Goal: Task Accomplishment & Management: Manage account settings

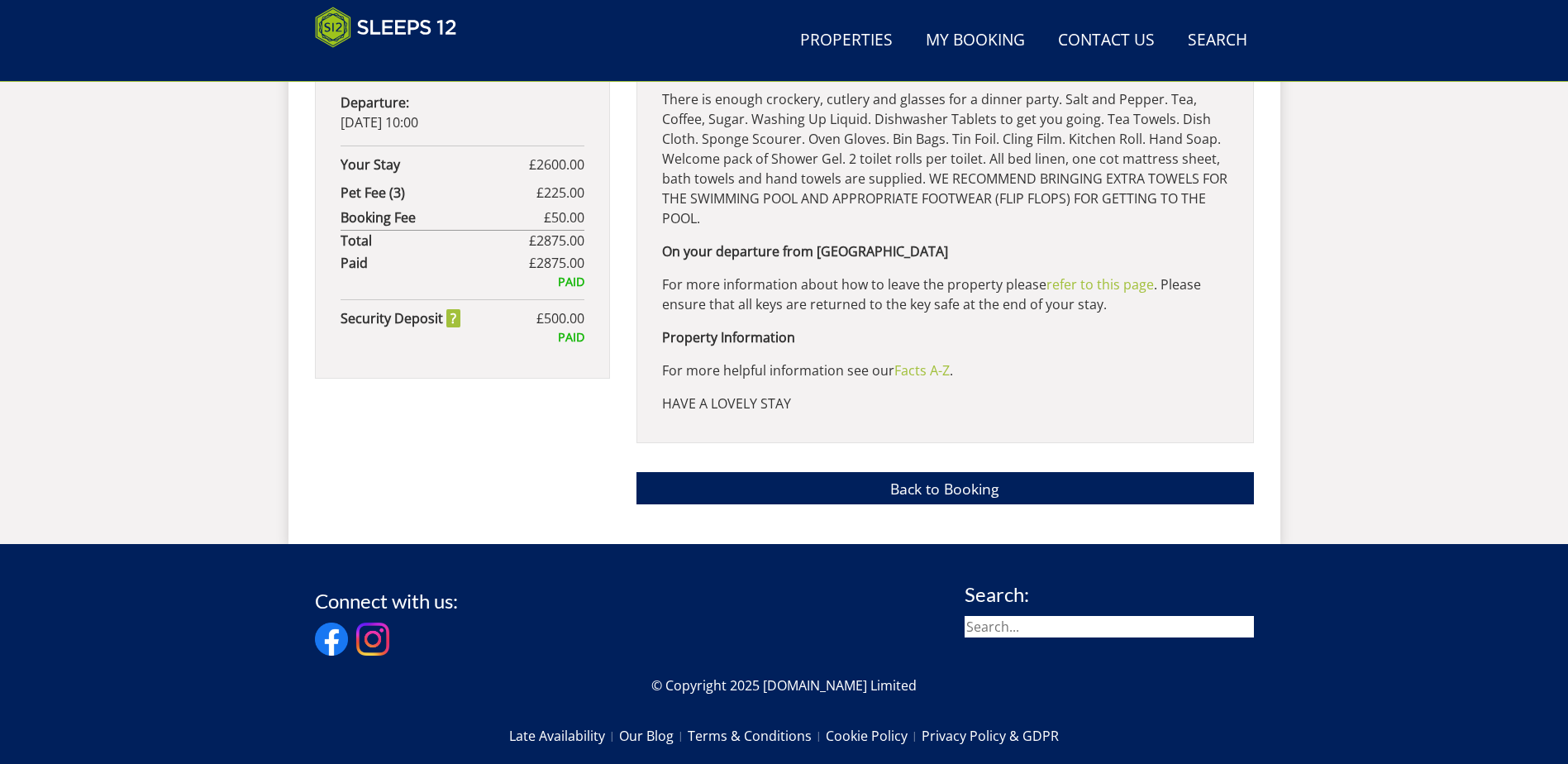
scroll to position [1193, 0]
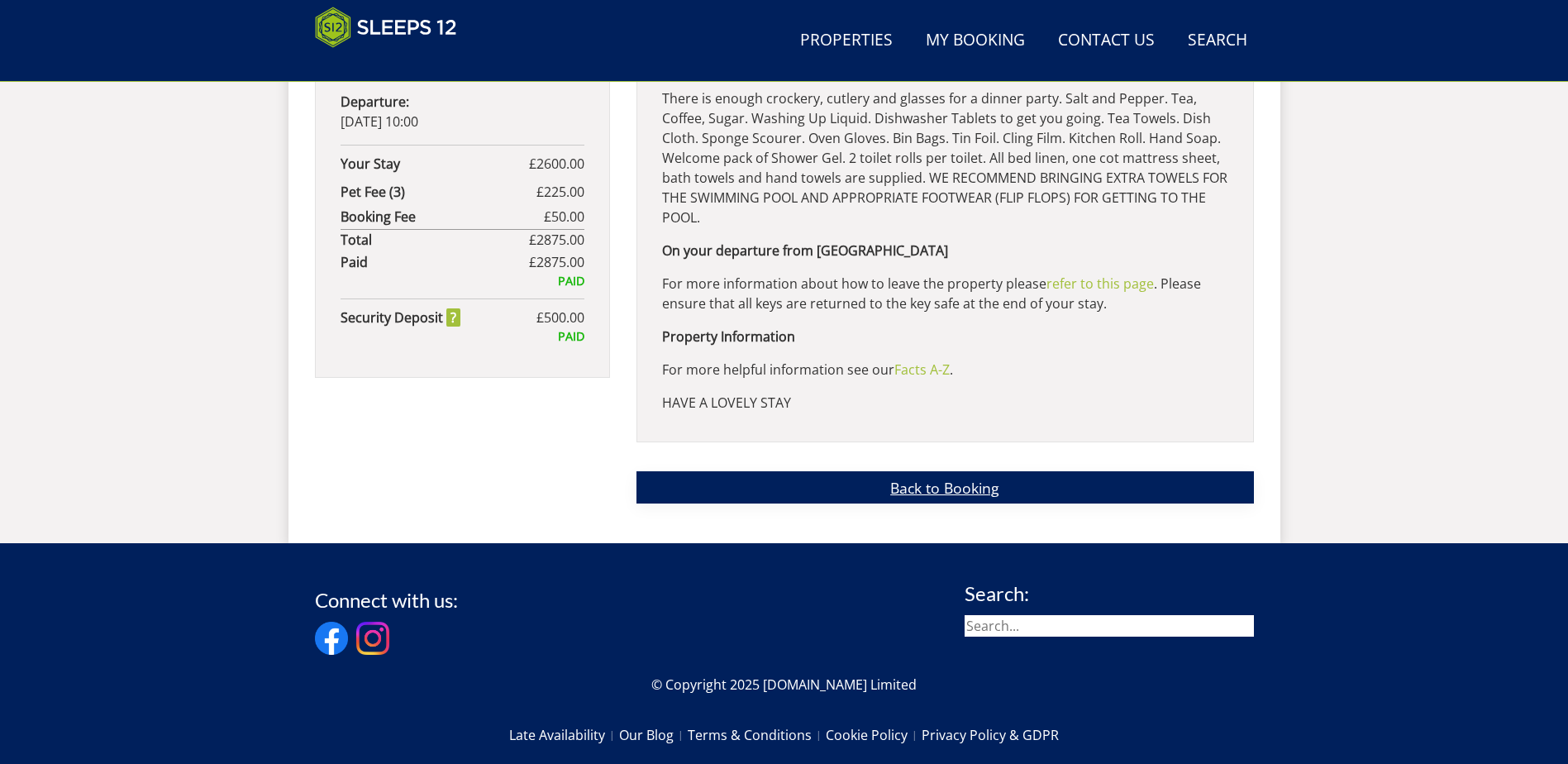
click at [914, 487] on link "Back to Booking" at bounding box center [945, 487] width 617 height 32
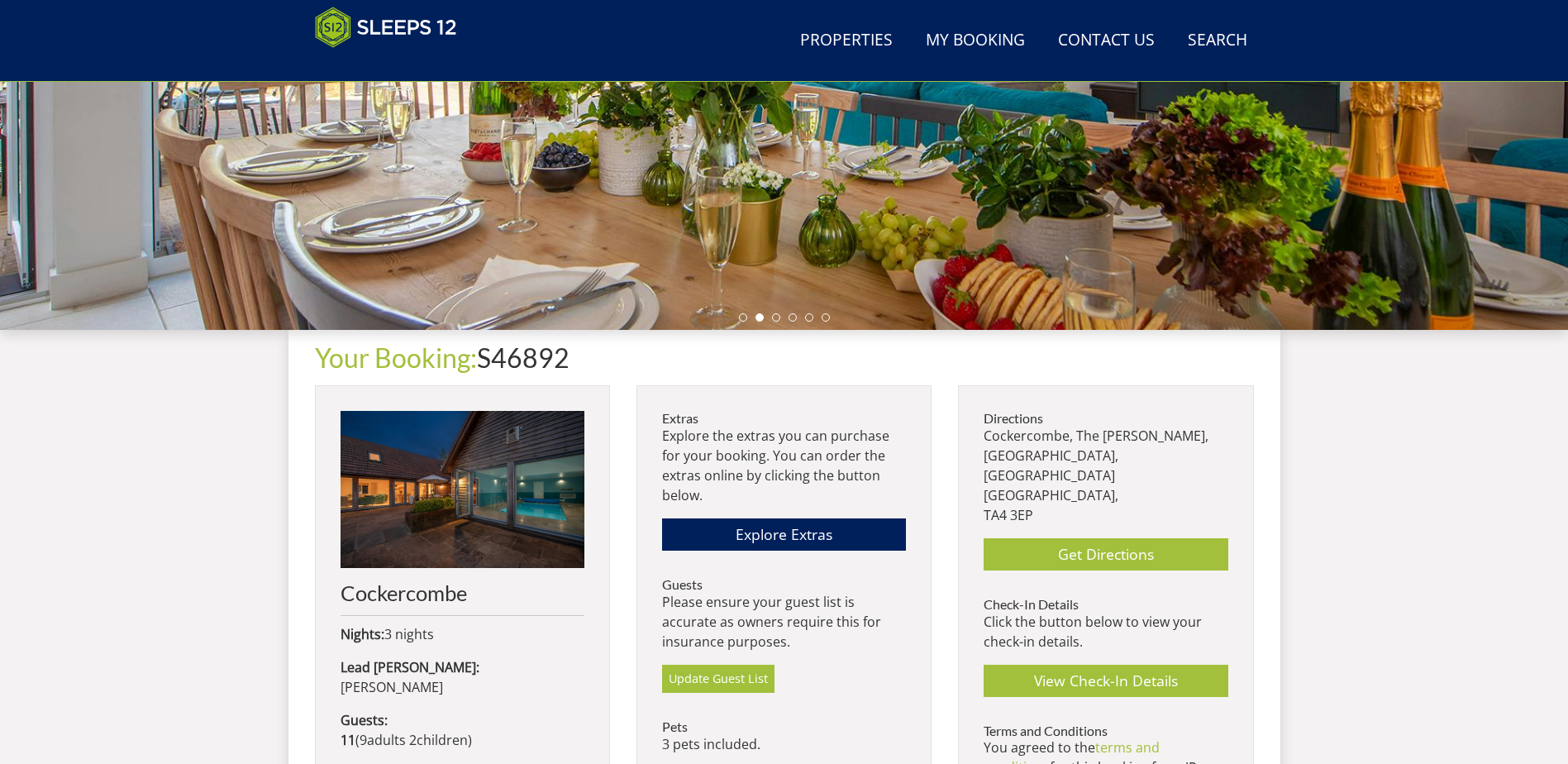
scroll to position [284, 0]
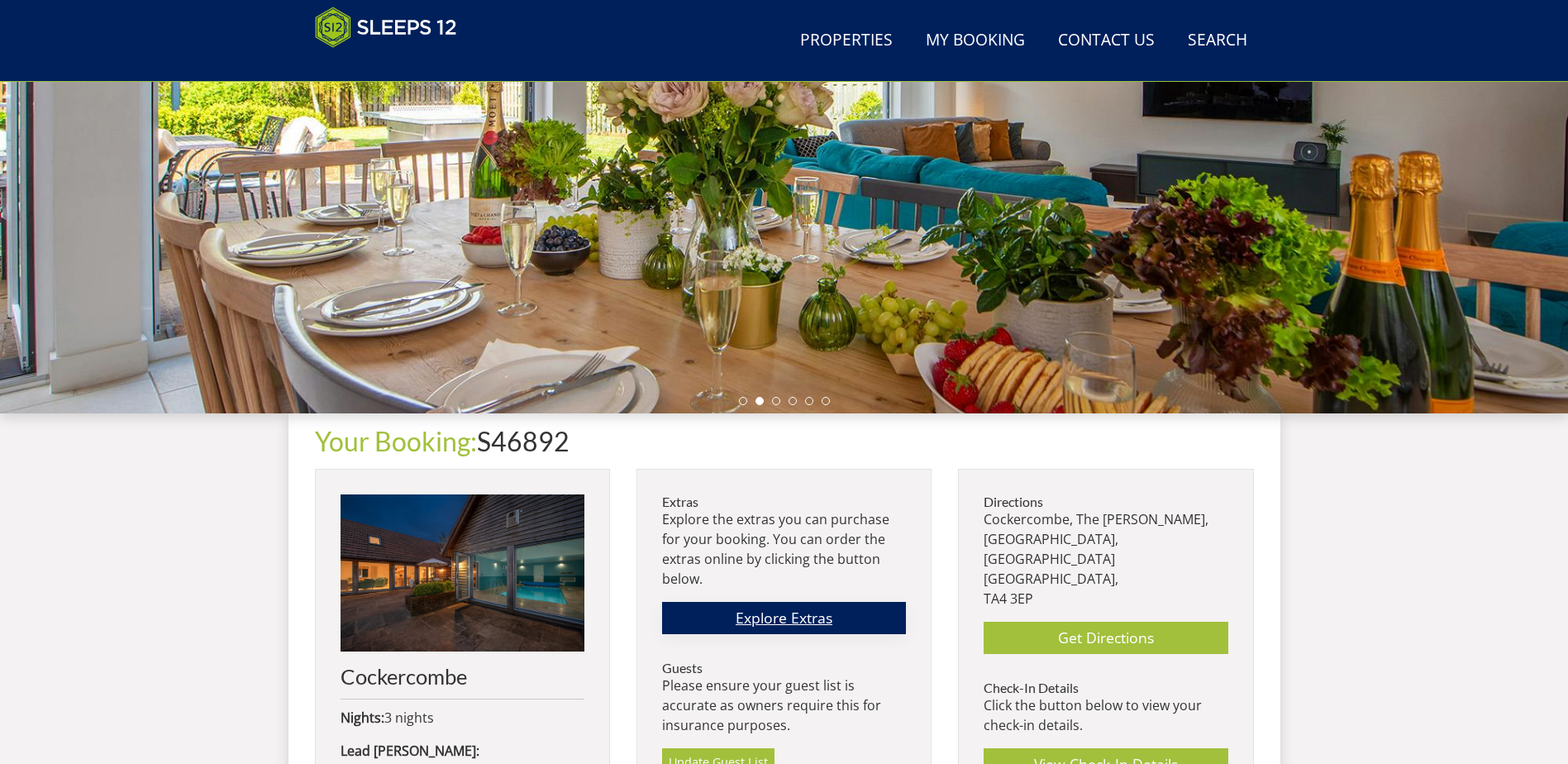
click at [763, 584] on link "Explore Extras" at bounding box center [784, 618] width 244 height 32
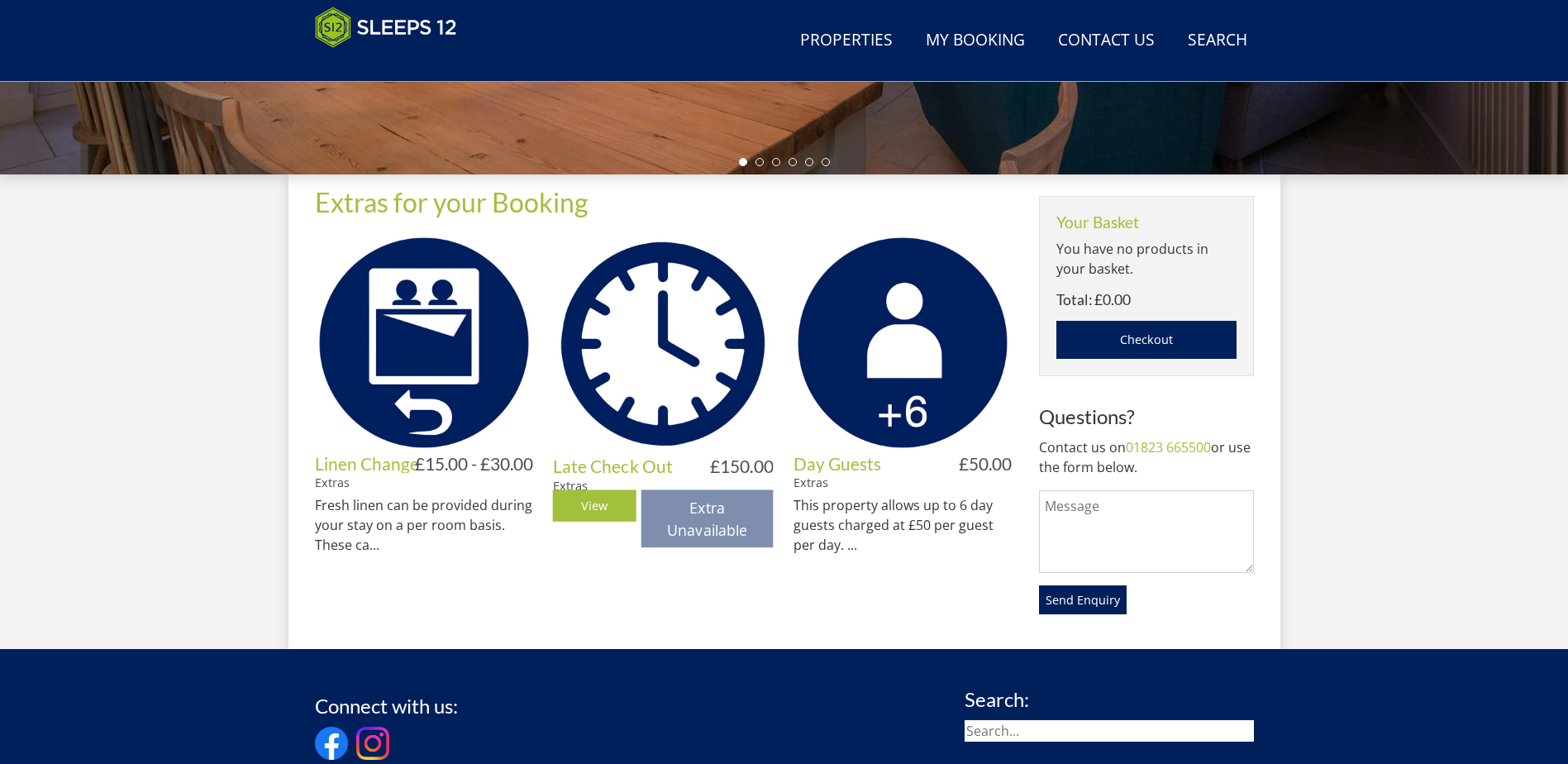
scroll to position [527, 0]
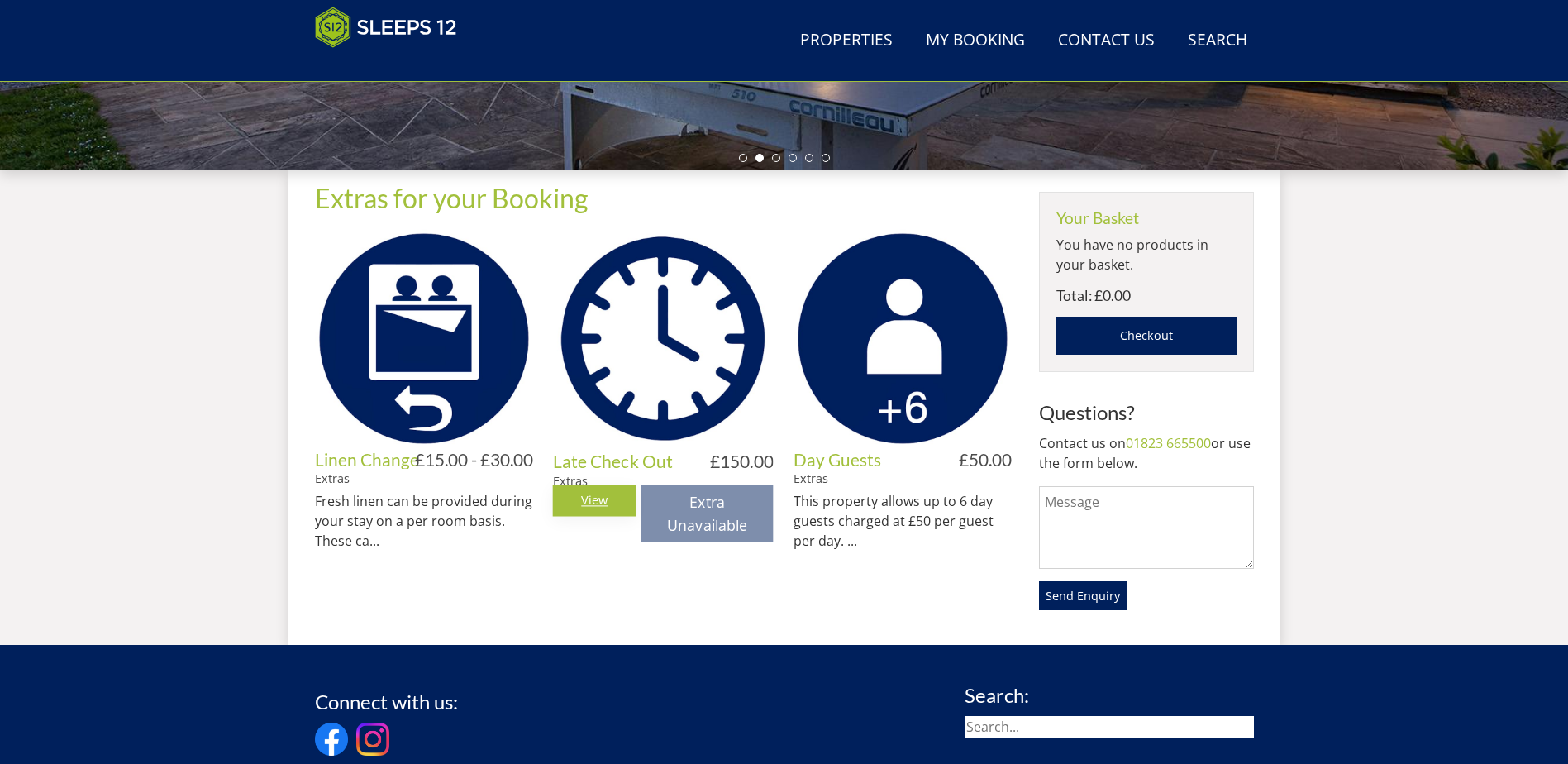
click at [575, 515] on link "View" at bounding box center [594, 499] width 84 height 31
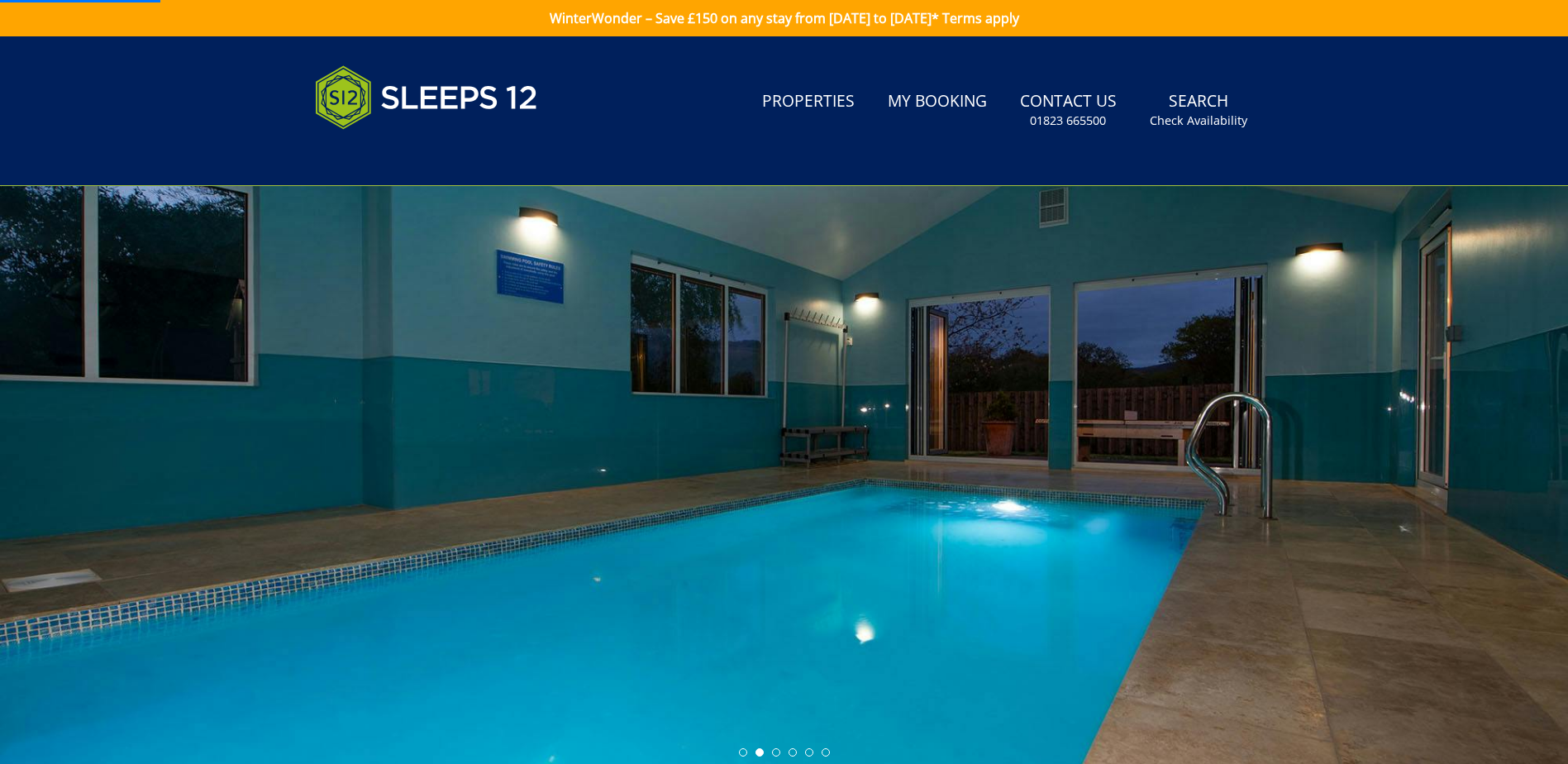
scroll to position [527, 0]
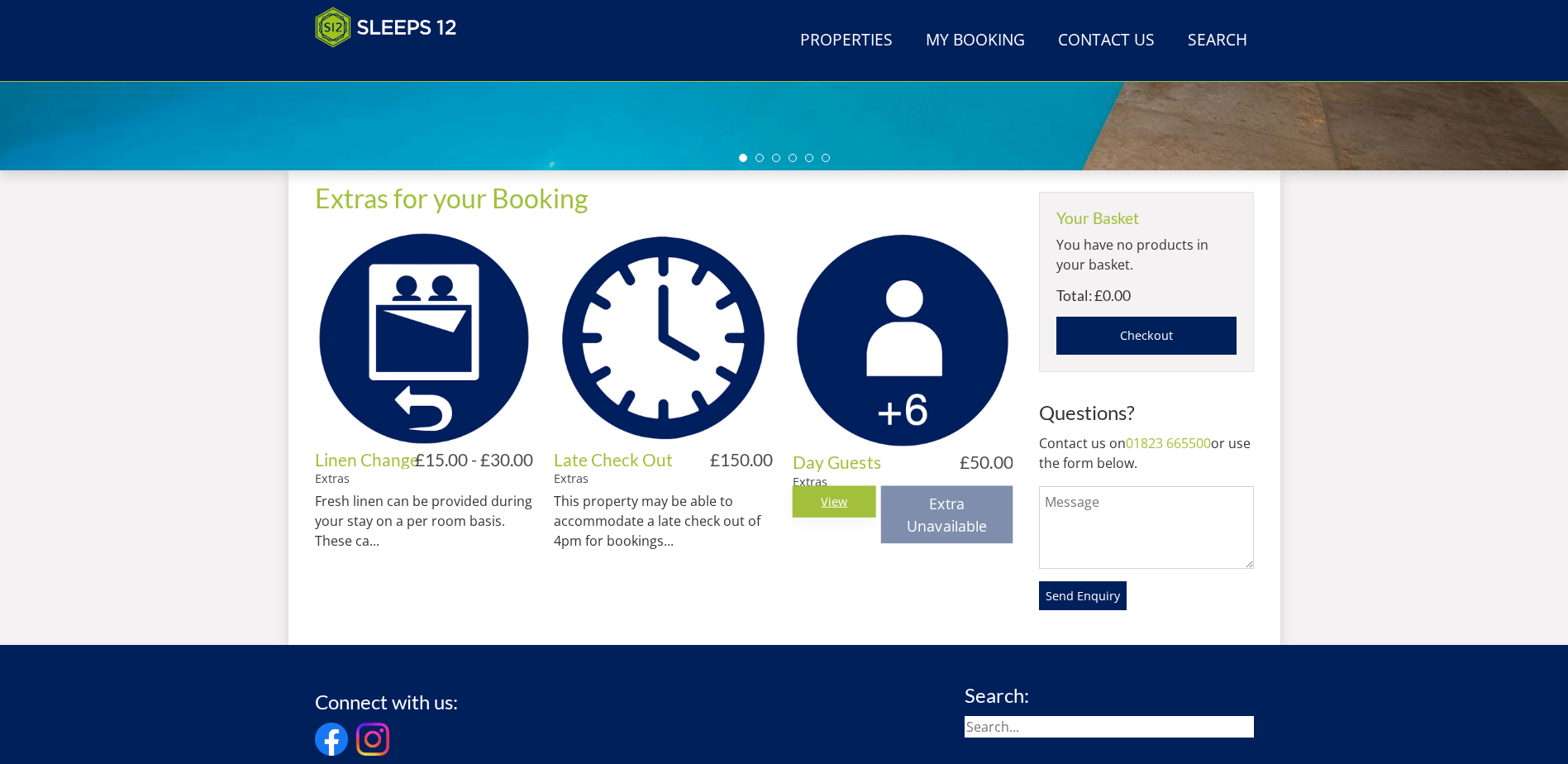
click at [818, 517] on link "View" at bounding box center [834, 501] width 84 height 31
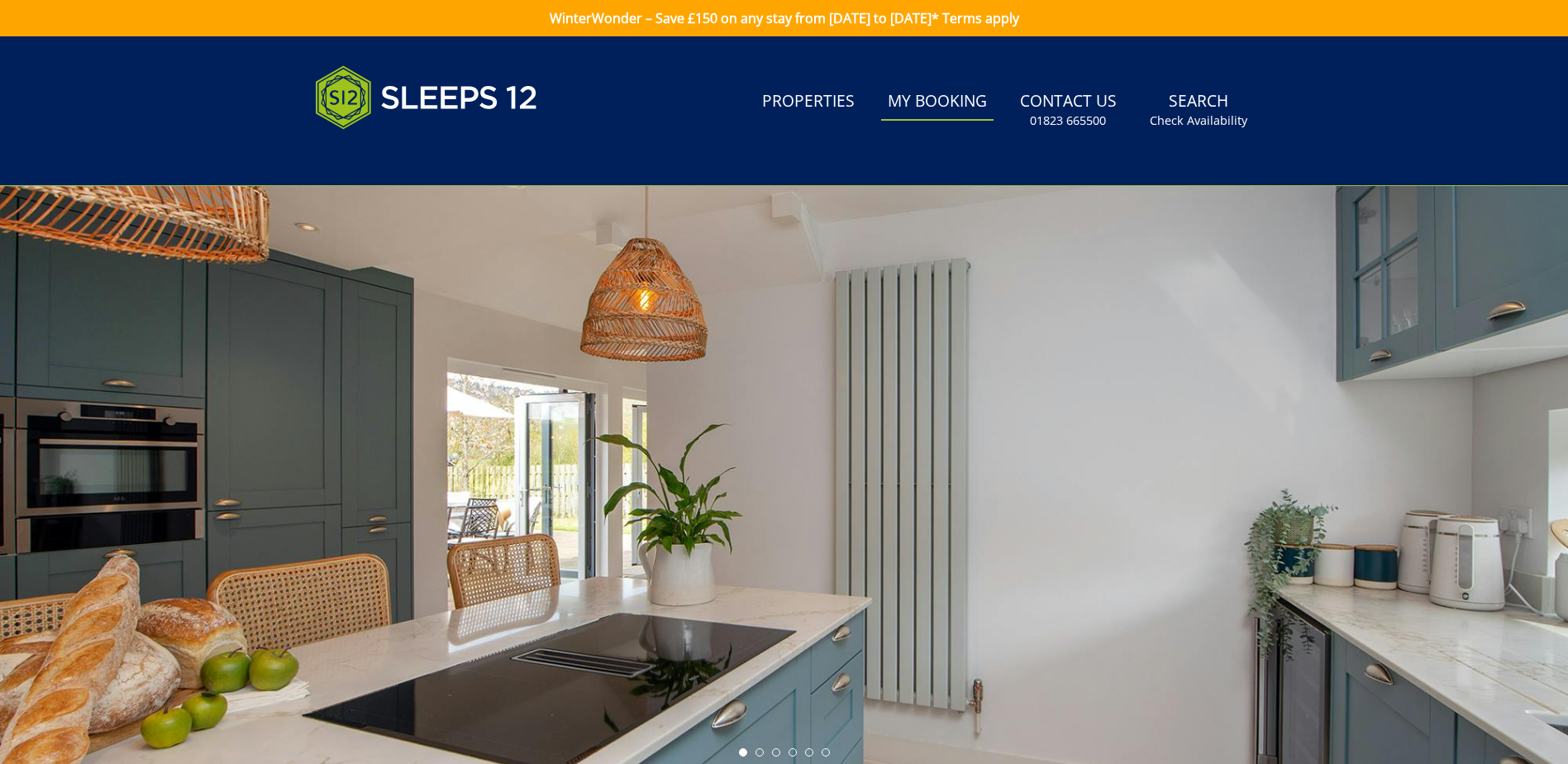
click at [948, 96] on link "My Booking" at bounding box center [937, 102] width 112 height 37
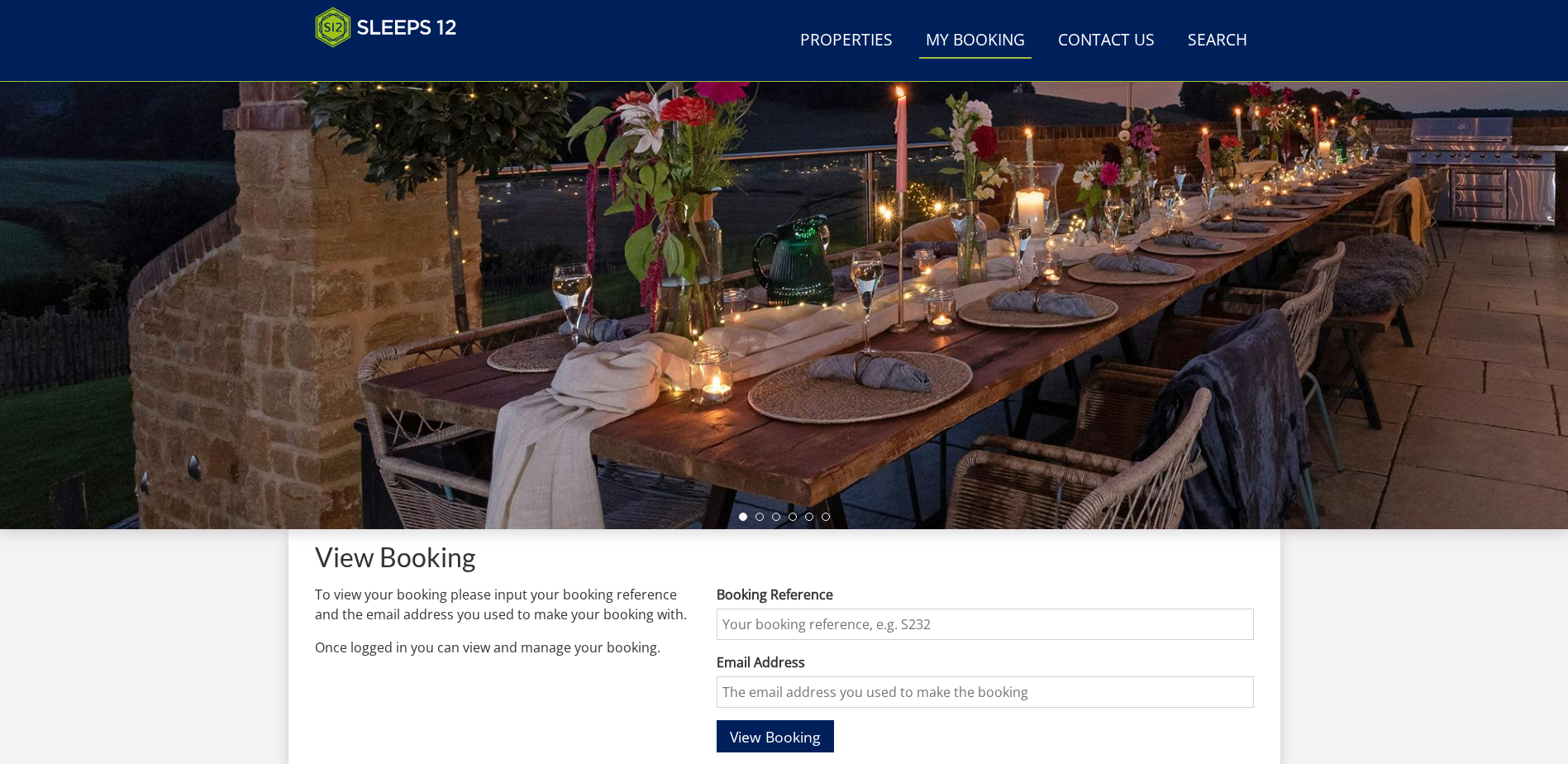
scroll to position [118, 0]
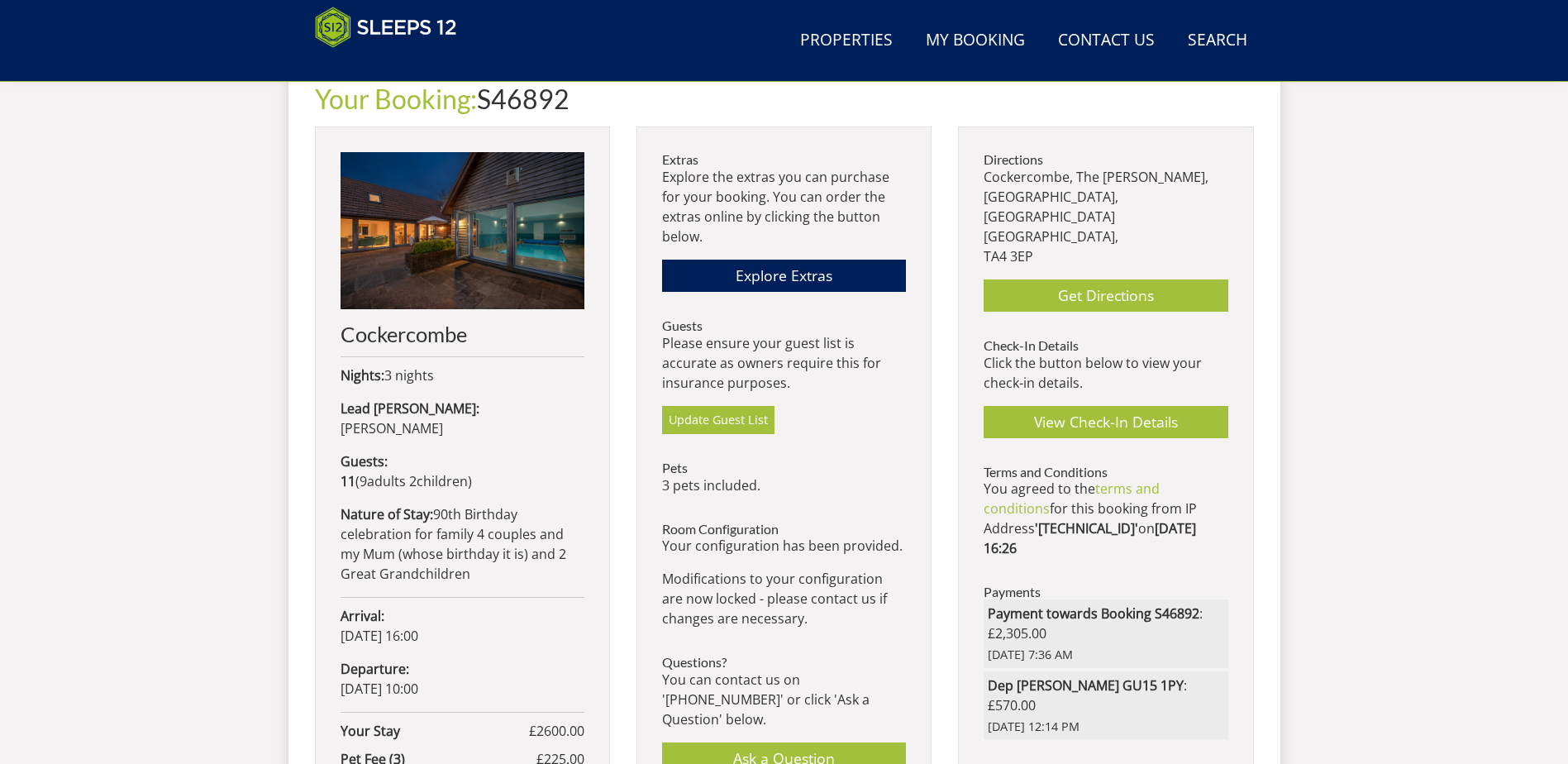
scroll to position [614, 0]
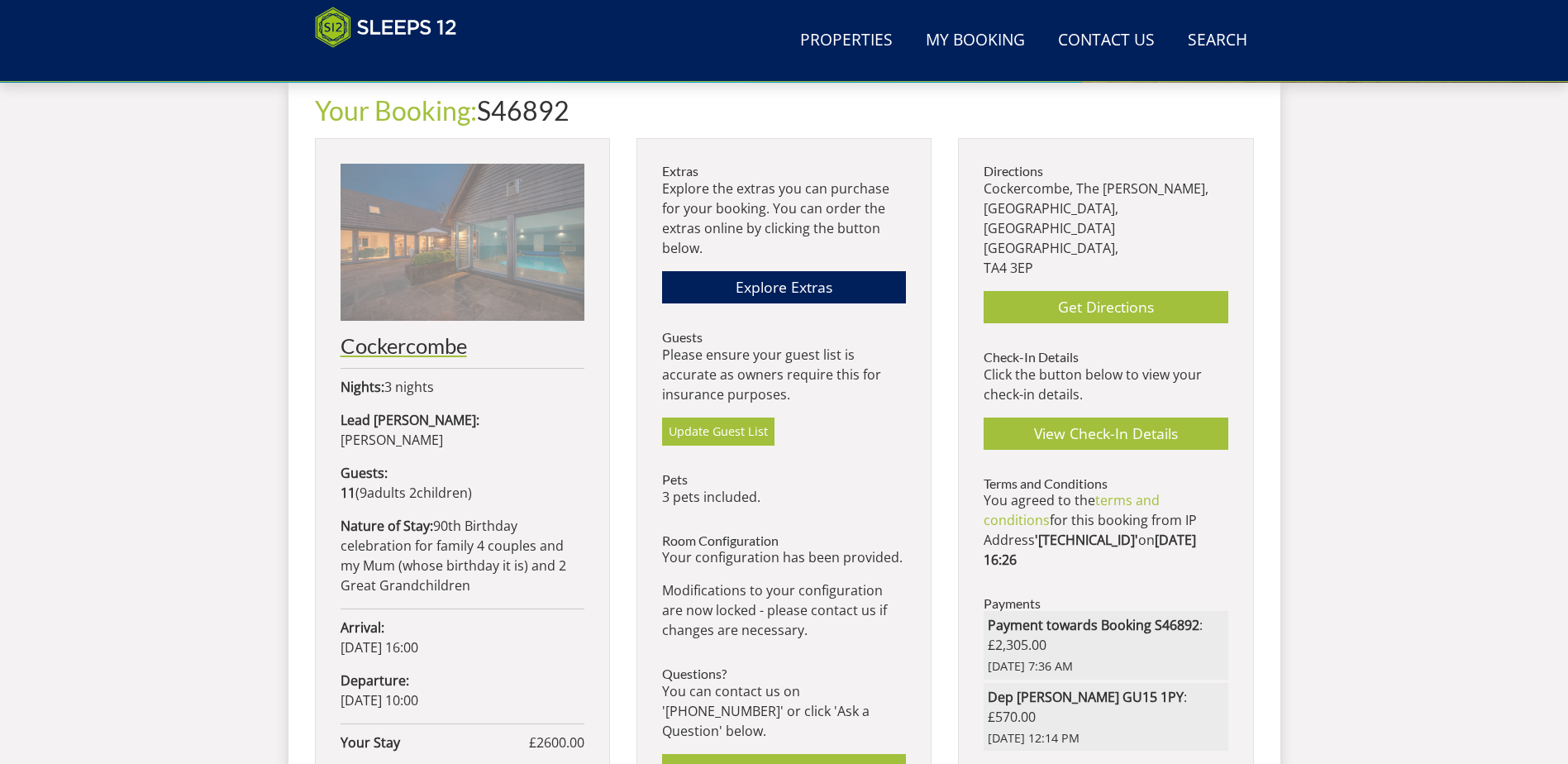
click at [472, 256] on img at bounding box center [462, 242] width 244 height 157
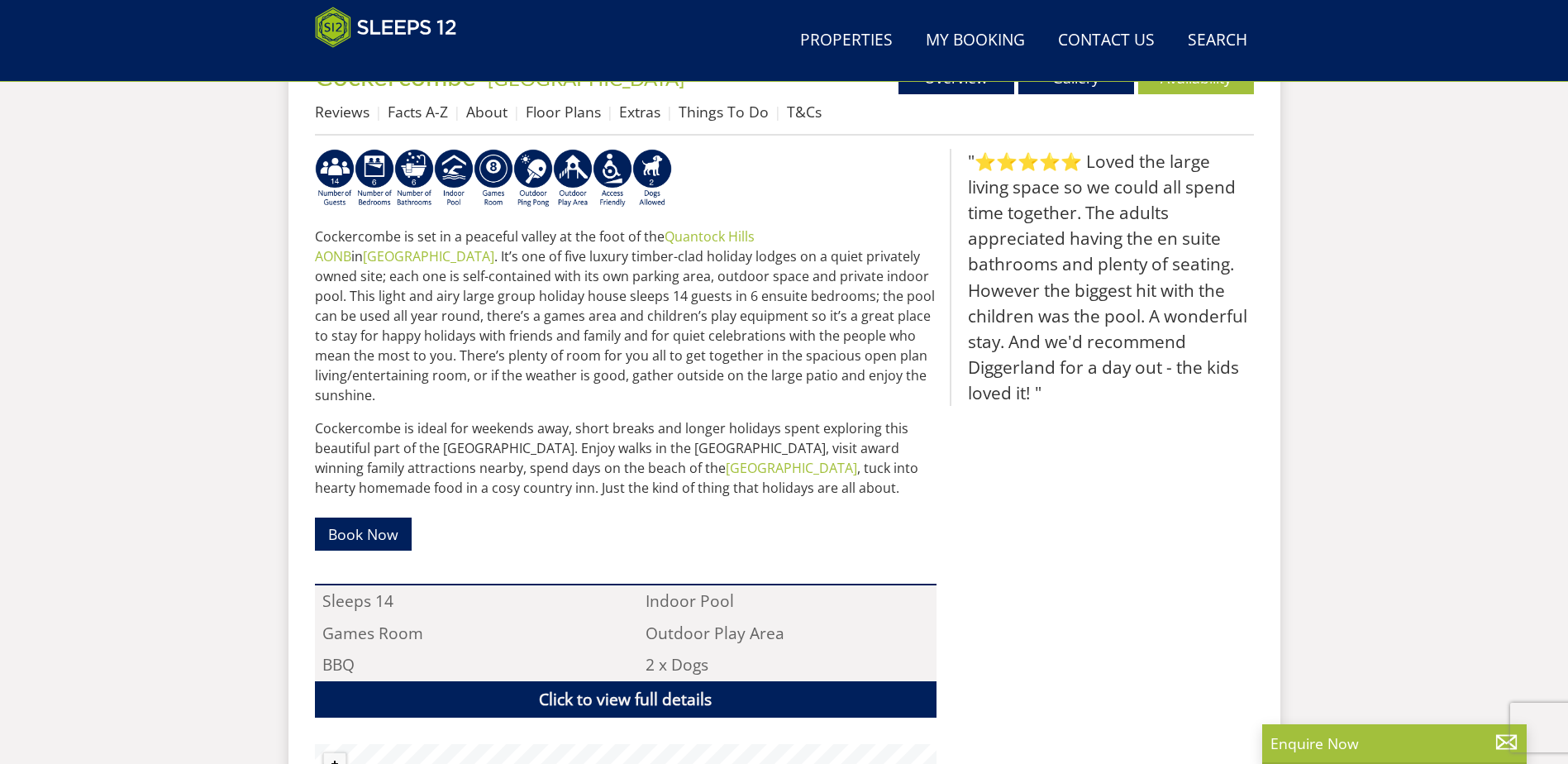
scroll to position [428, 0]
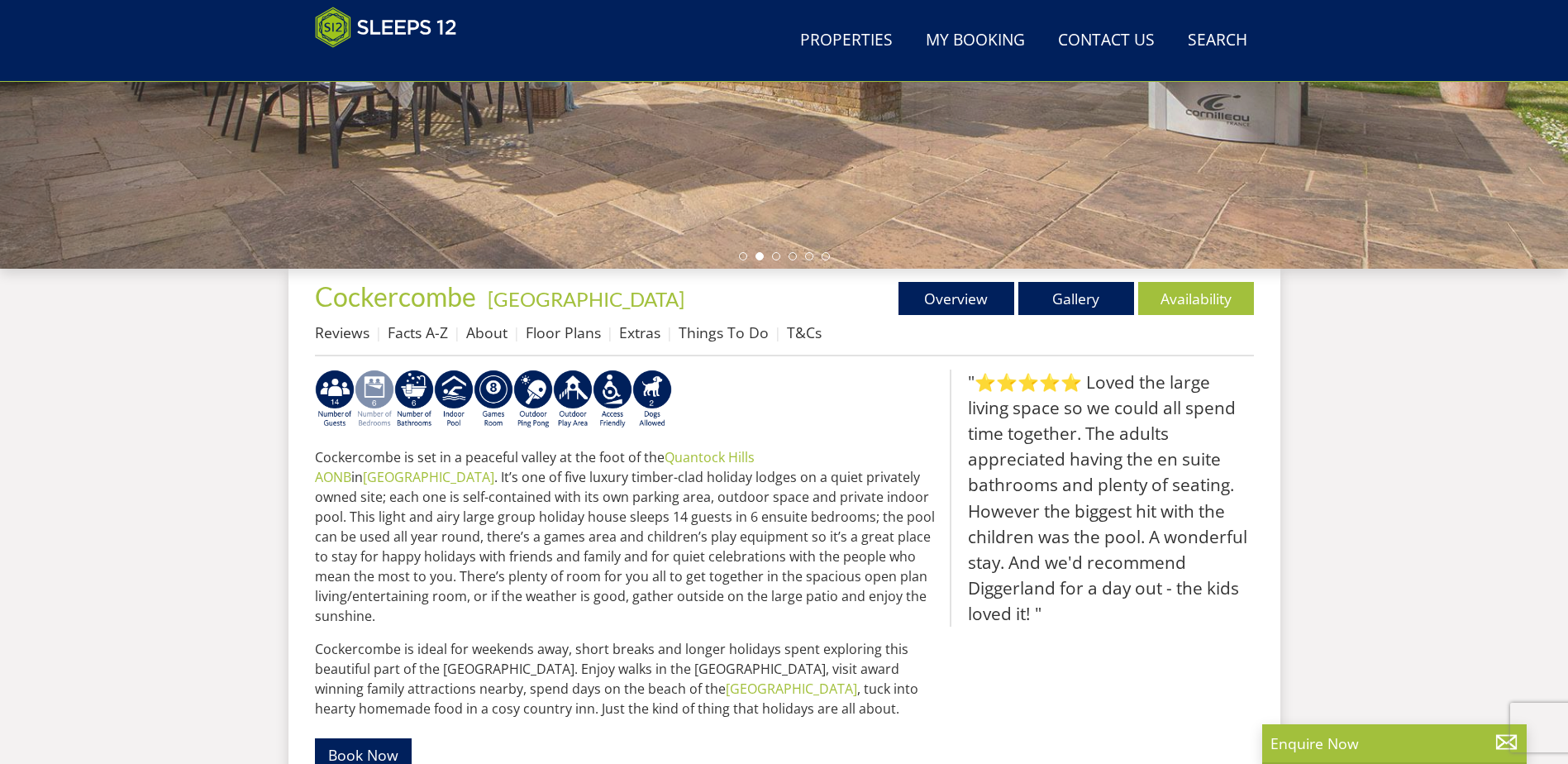
click at [383, 391] on img at bounding box center [374, 399] width 40 height 59
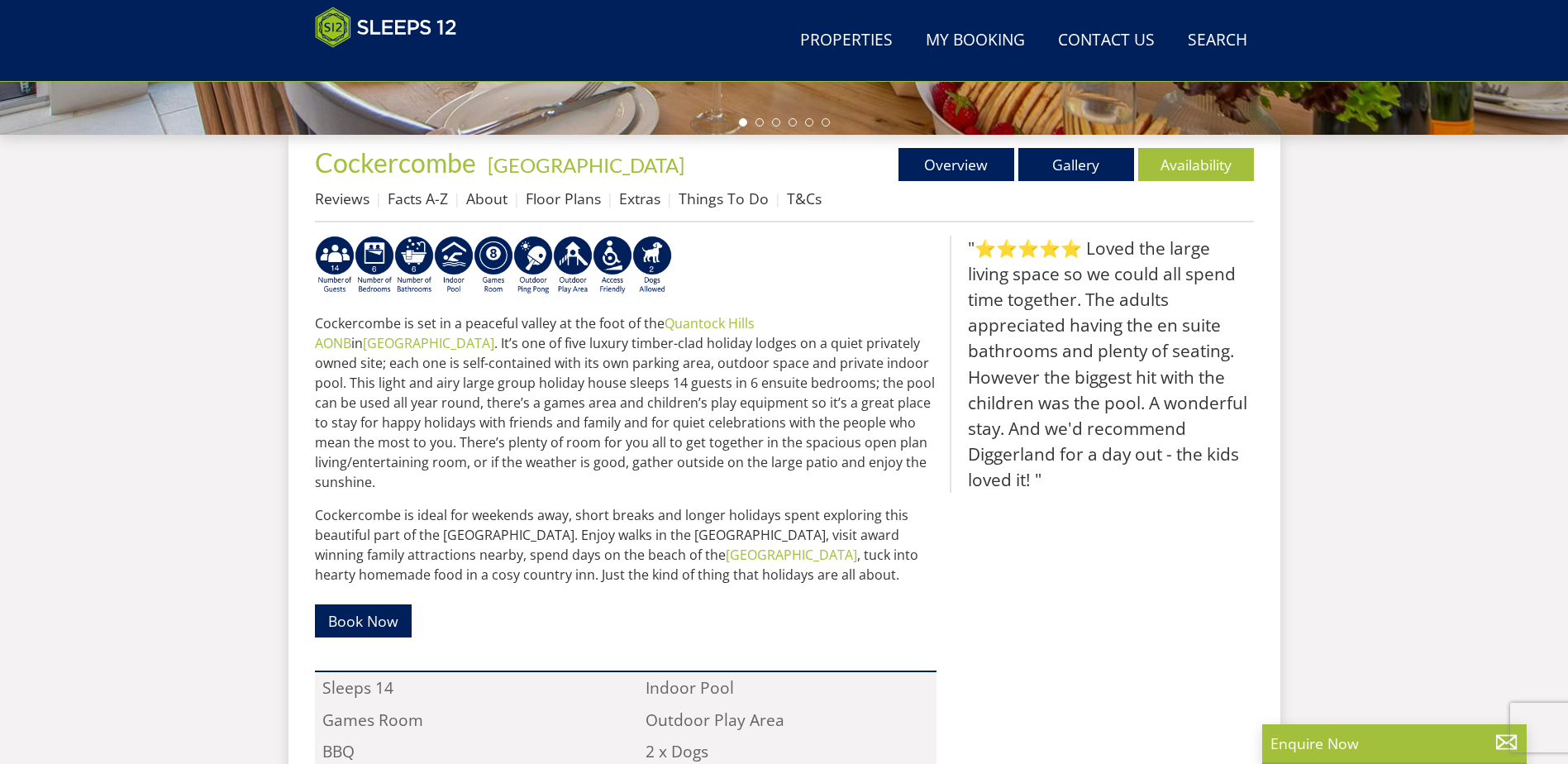
scroll to position [527, 0]
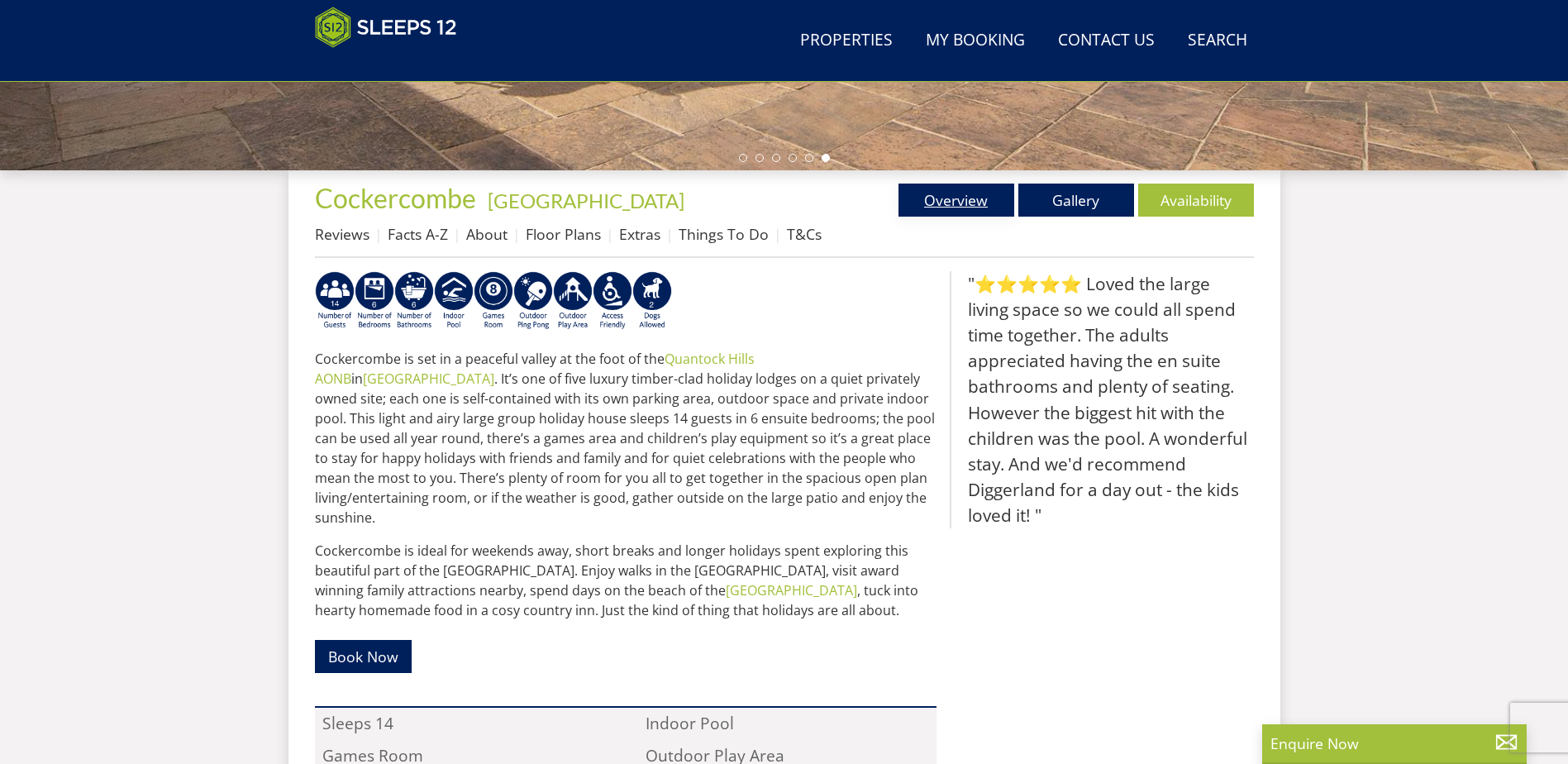
click at [929, 191] on link "Overview" at bounding box center [955, 200] width 115 height 33
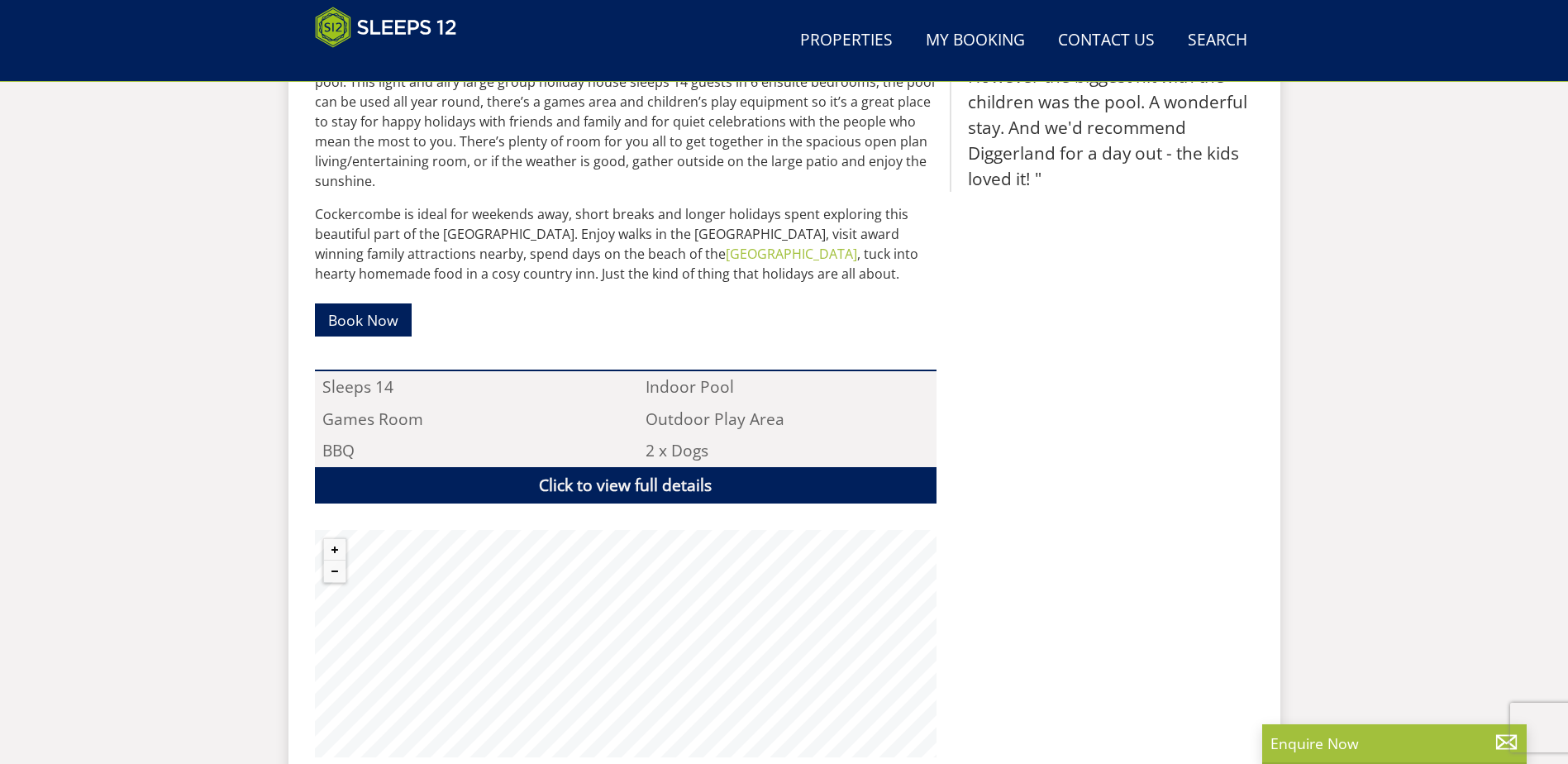
scroll to position [1110, 0]
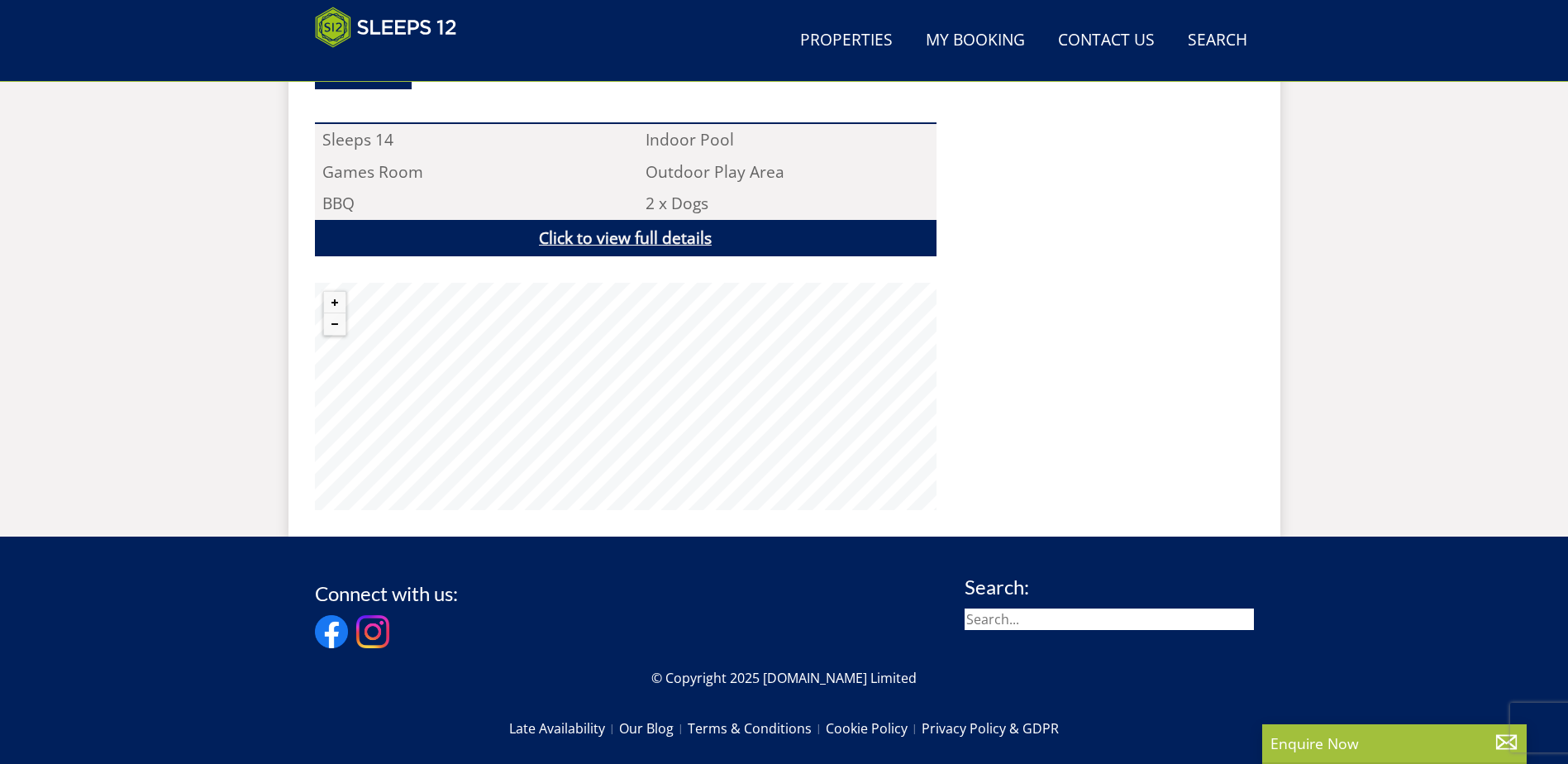
click at [589, 223] on link "Click to view full details" at bounding box center [626, 238] width 621 height 37
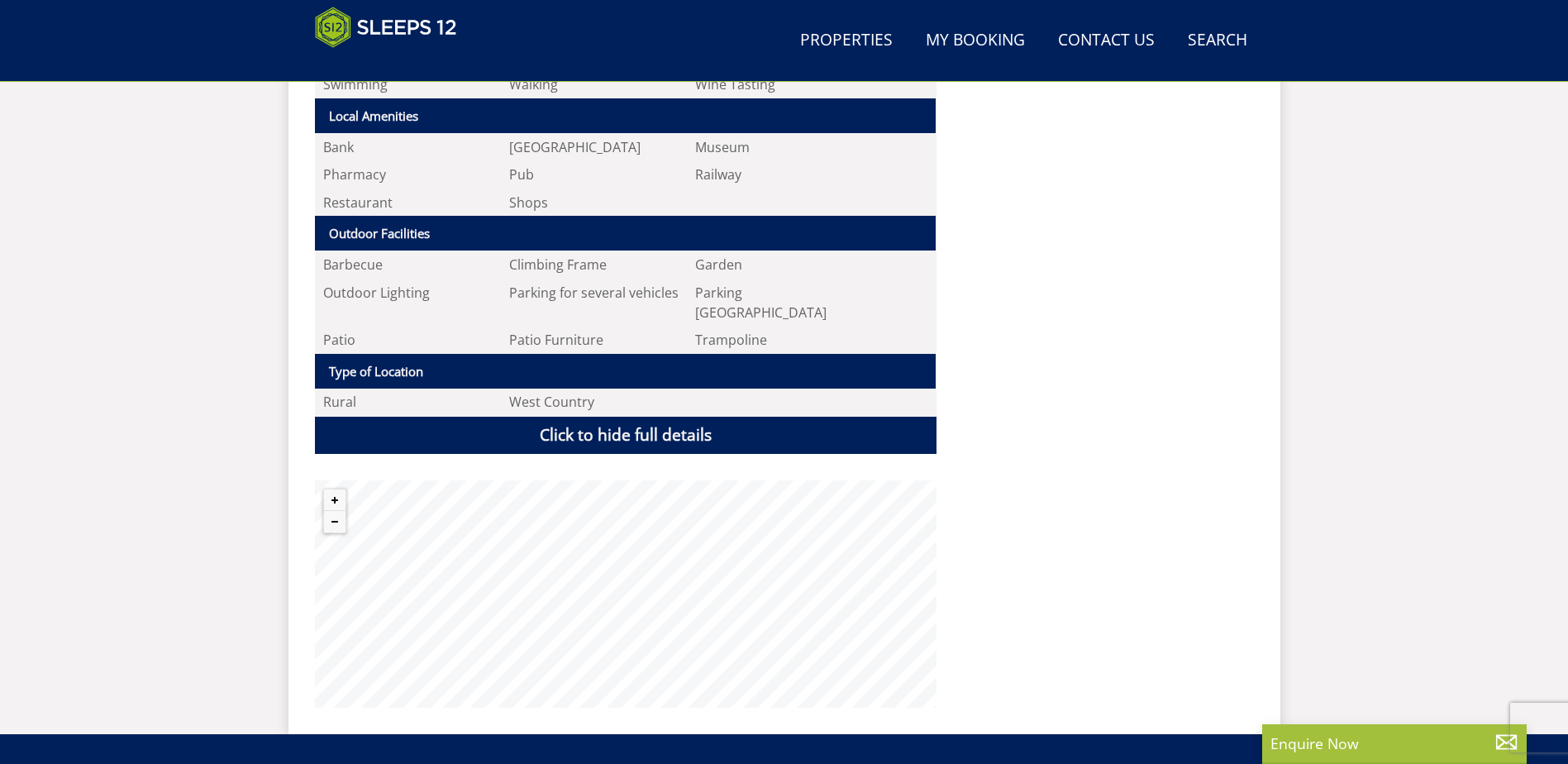
scroll to position [2019, 0]
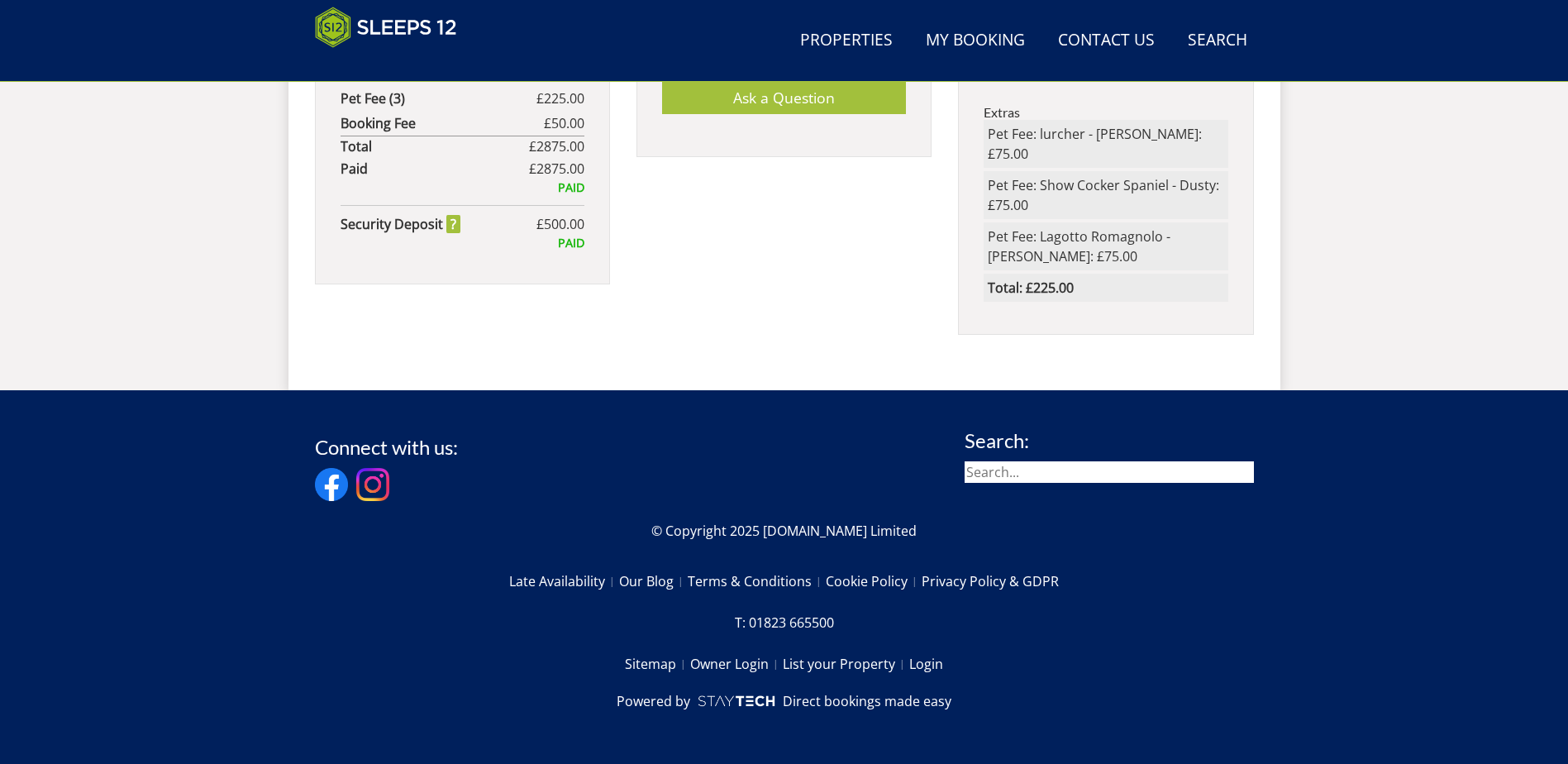
scroll to position [614, 0]
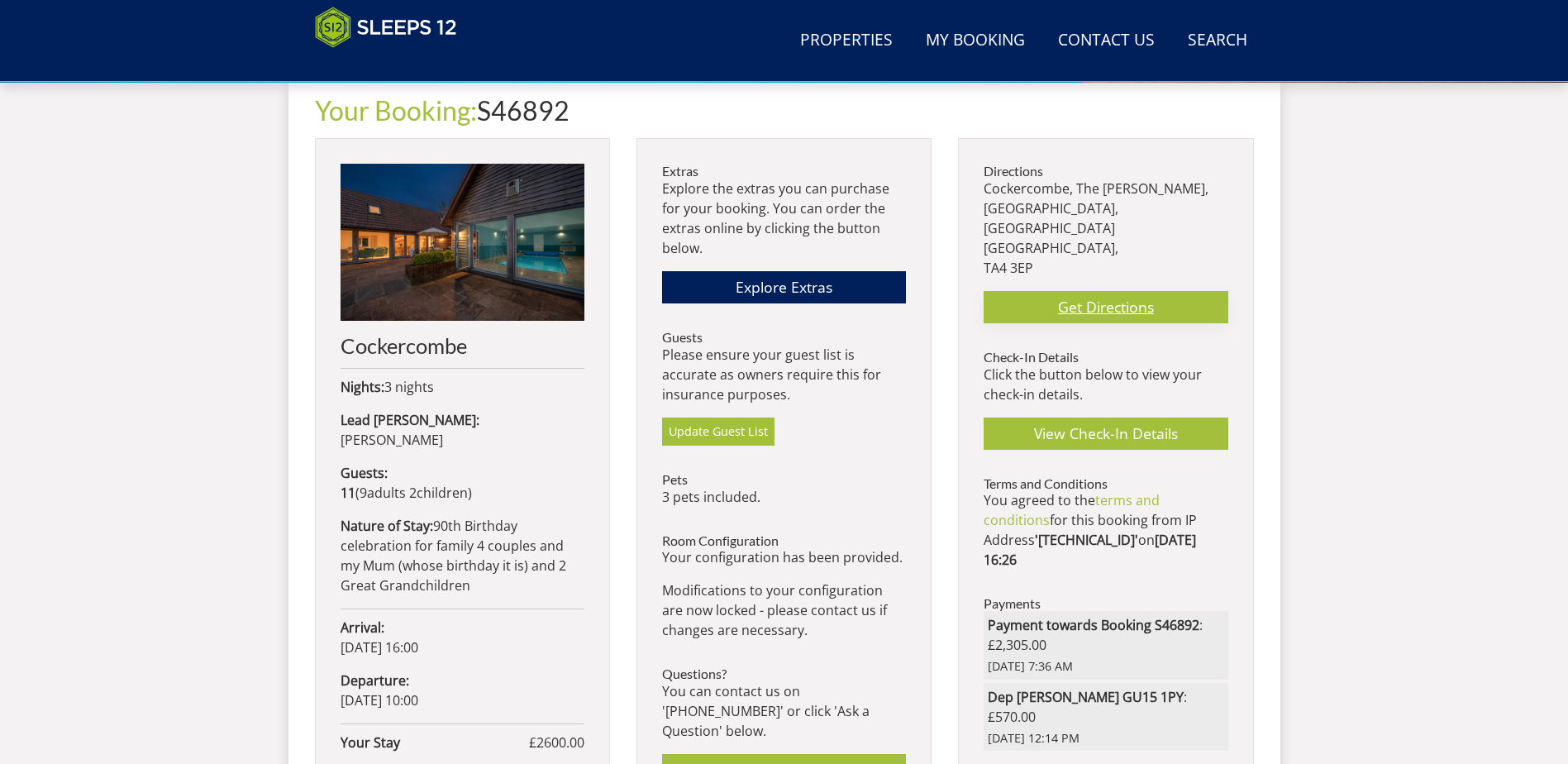
click at [1039, 291] on link "Get Directions" at bounding box center [1105, 307] width 244 height 32
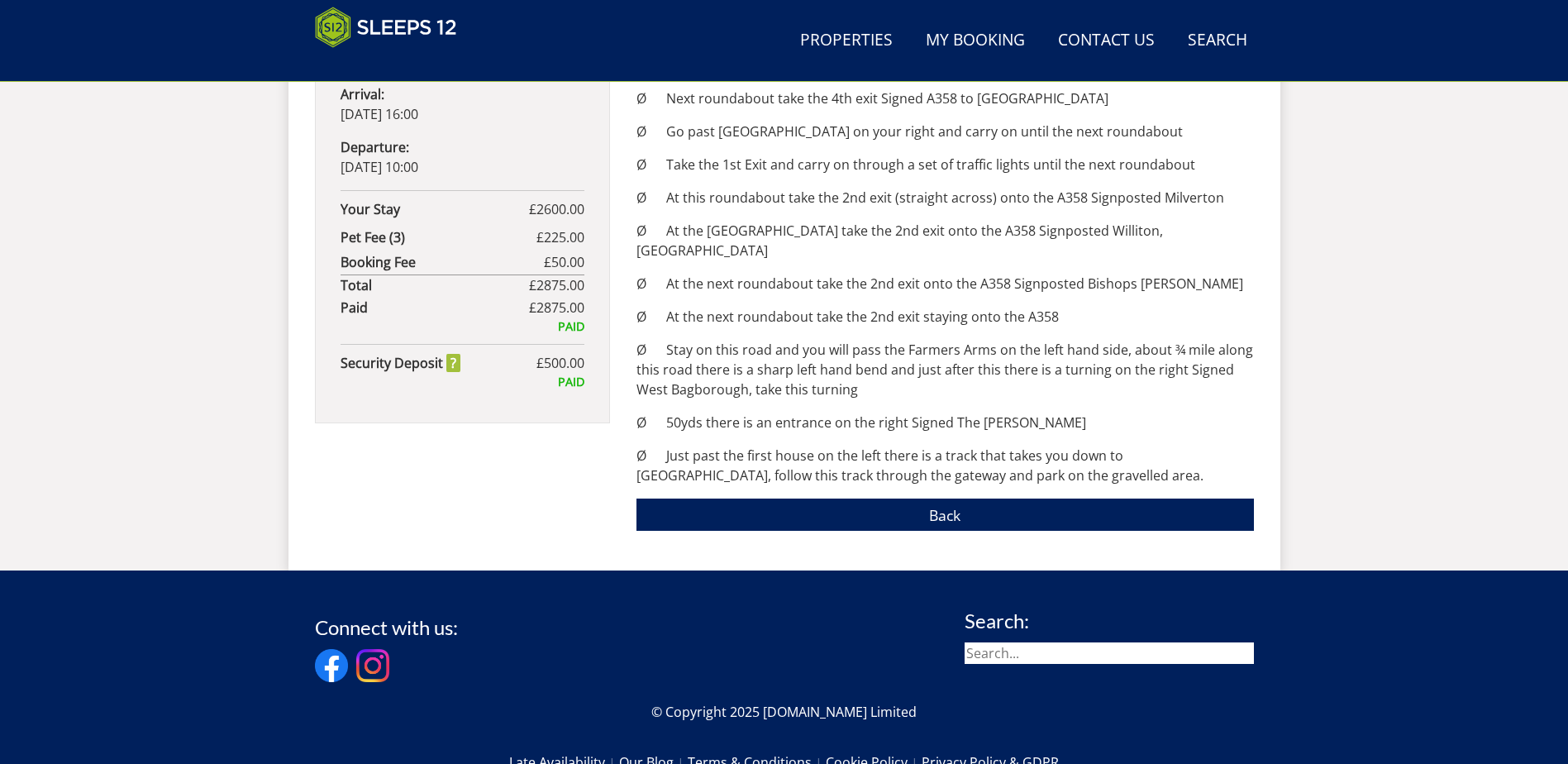
scroll to position [1187, 0]
